Goal: Task Accomplishment & Management: Use online tool/utility

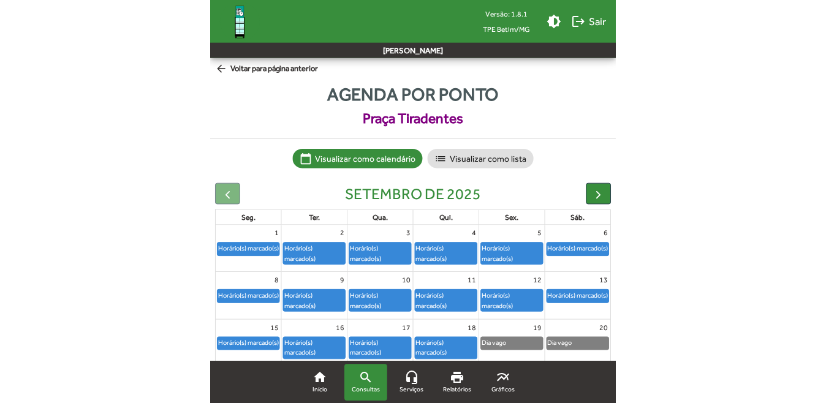
scroll to position [61, 0]
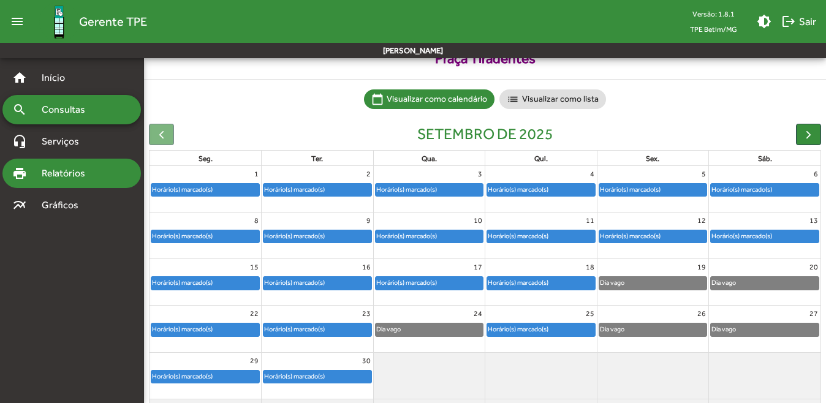
click at [66, 177] on span "Relatórios" at bounding box center [67, 173] width 67 height 15
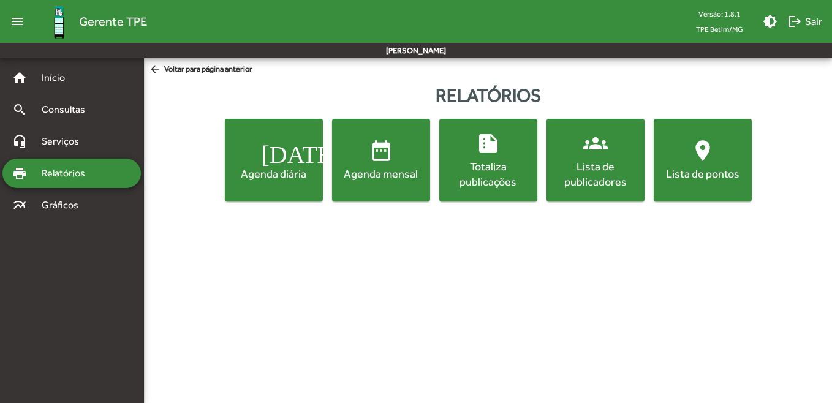
click at [273, 157] on mat-icon "[DATE]" at bounding box center [274, 150] width 25 height 25
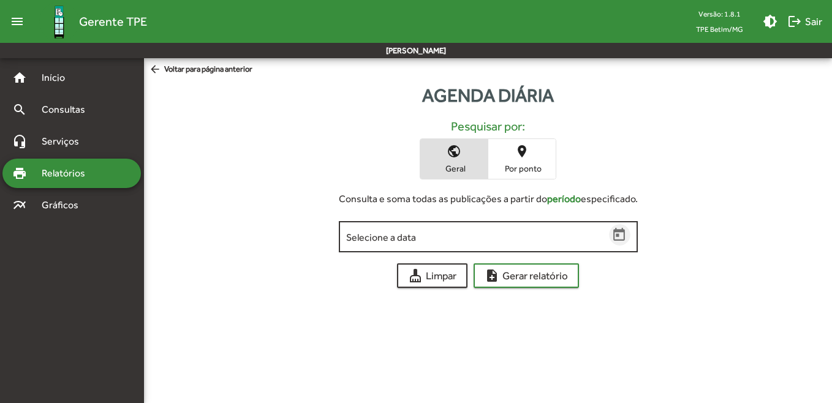
click at [407, 236] on icon "Open calendar" at bounding box center [619, 234] width 12 height 13
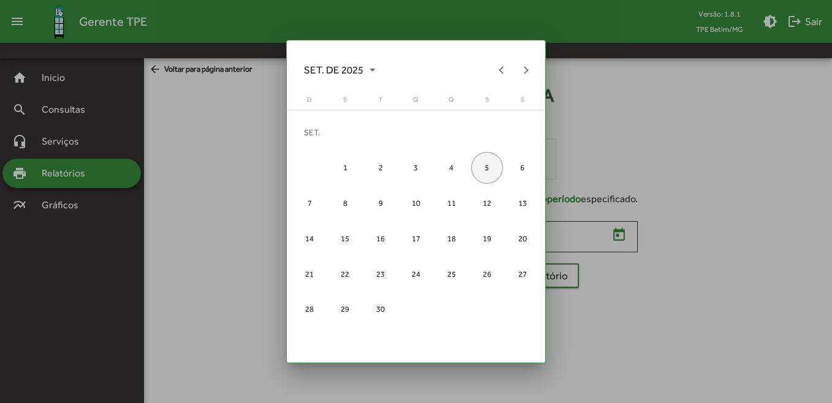
click at [407, 159] on div "5" at bounding box center [487, 168] width 32 height 32
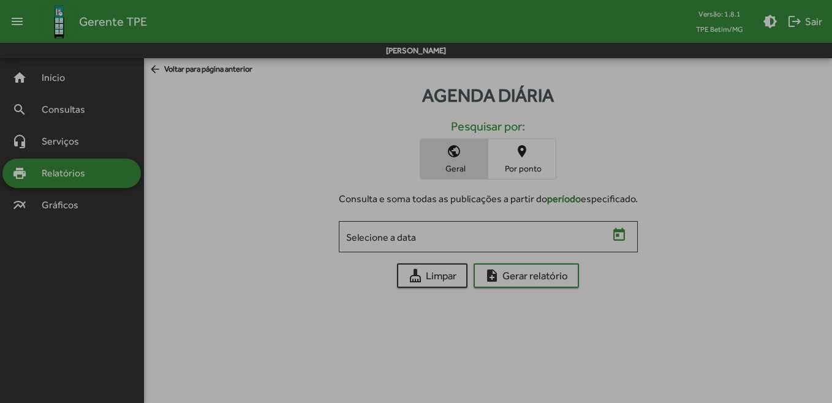
type input "**********"
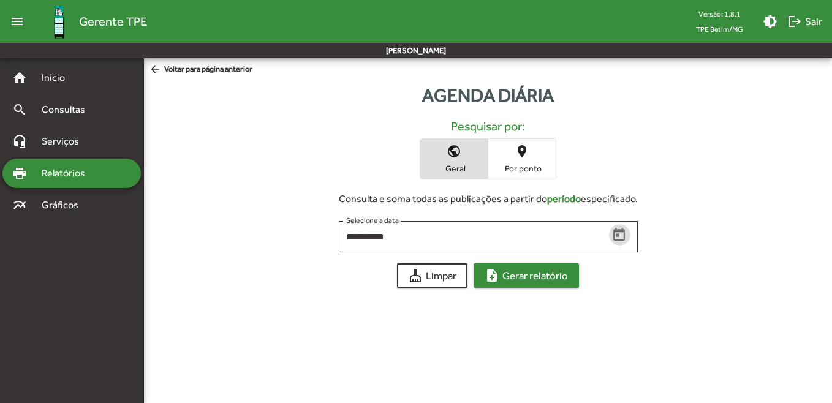
click at [407, 268] on span "note_add Gerar relatório" at bounding box center [526, 276] width 83 height 22
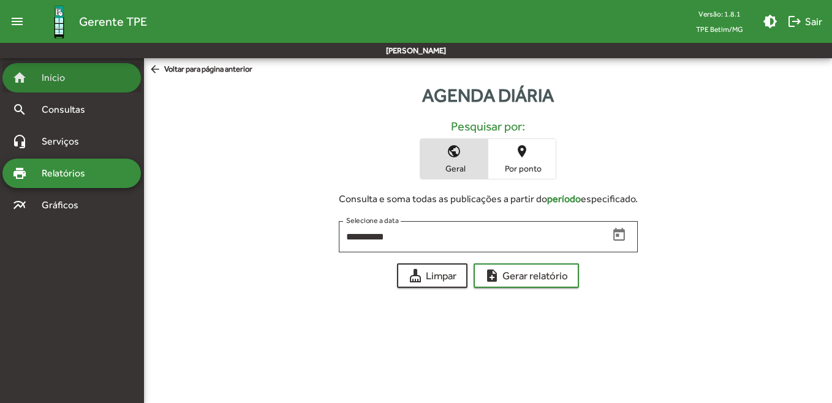
click at [44, 81] on span "Início" at bounding box center [58, 77] width 48 height 15
